Goal: Information Seeking & Learning: Learn about a topic

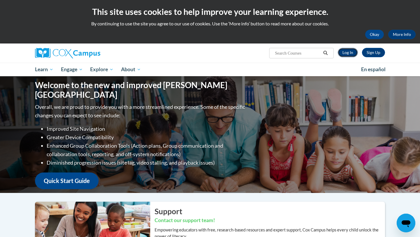
click at [344, 54] on link "Log In" at bounding box center [348, 52] width 20 height 9
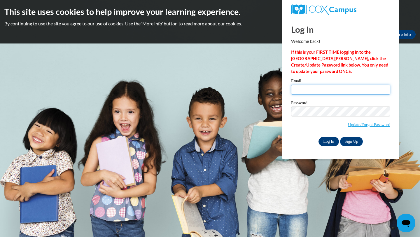
type input "sheadrick5@daltonstate.edu"
click at [329, 142] on input "Log In" at bounding box center [329, 141] width 20 height 9
click at [325, 137] on input "Log In" at bounding box center [329, 141] width 20 height 9
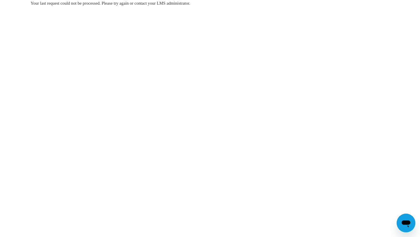
click at [53, 92] on body "Your last request could not be processed. Please try again or contact your LMS …" at bounding box center [210, 118] width 420 height 237
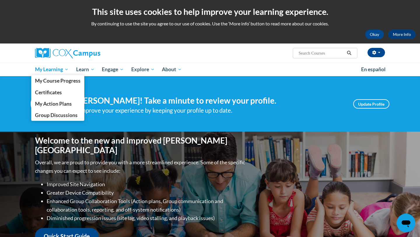
click at [64, 72] on span "My Learning" at bounding box center [52, 69] width 34 height 7
click at [64, 84] on link "My Course Progress" at bounding box center [57, 80] width 53 height 11
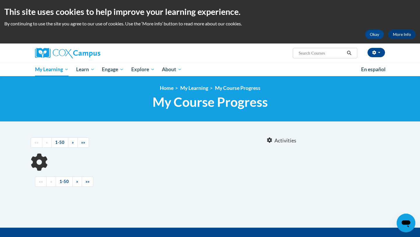
click at [178, 134] on div at bounding box center [175, 138] width 69 height 13
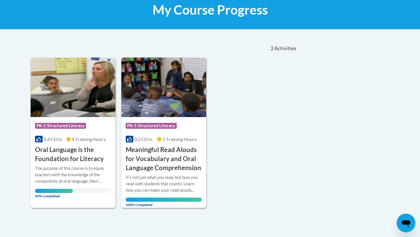
scroll to position [93, 0]
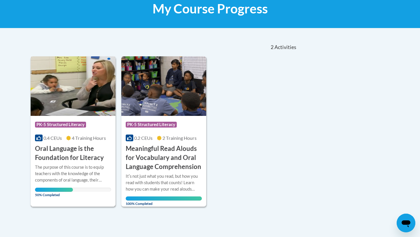
click at [84, 158] on h3 "Oral Language is the Foundation for Literacy" at bounding box center [73, 153] width 76 height 18
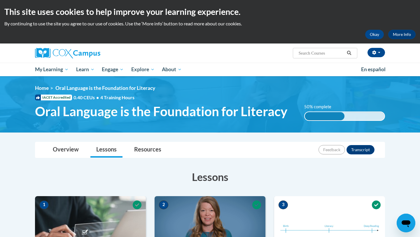
click at [184, 171] on h3 "Lessons" at bounding box center [210, 177] width 350 height 15
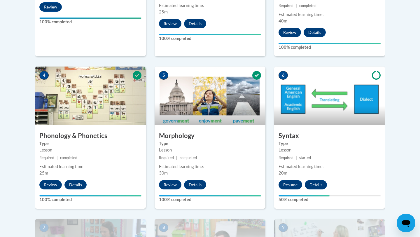
scroll to position [303, 0]
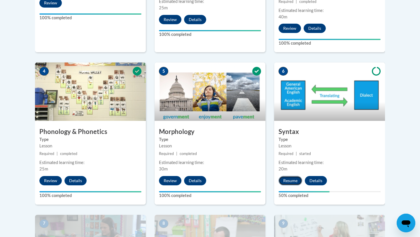
click at [291, 179] on button "Resume" at bounding box center [291, 180] width 24 height 9
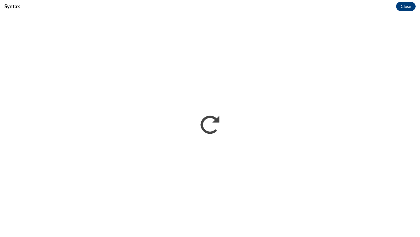
scroll to position [0, 0]
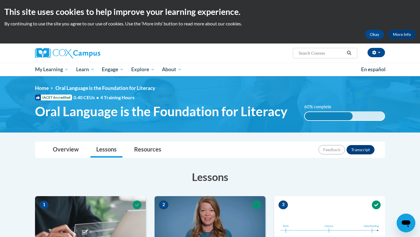
click at [259, 105] on span "Oral Language is the Foundation for Literacy" at bounding box center [161, 111] width 252 height 15
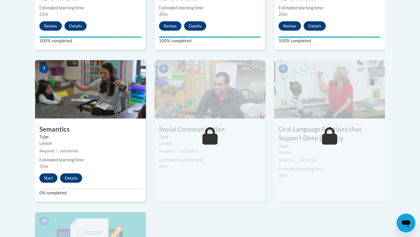
scroll to position [467, 0]
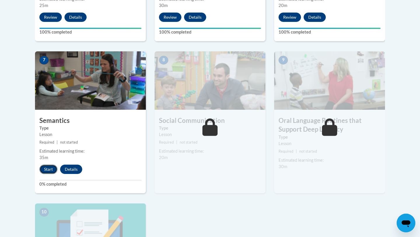
click at [48, 171] on button "Start" at bounding box center [48, 169] width 18 height 9
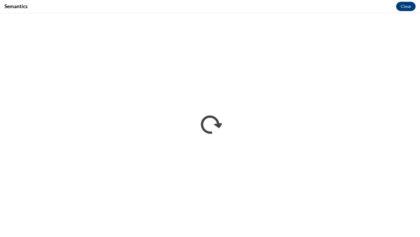
scroll to position [0, 0]
